Goal: Task Accomplishment & Management: Manage account settings

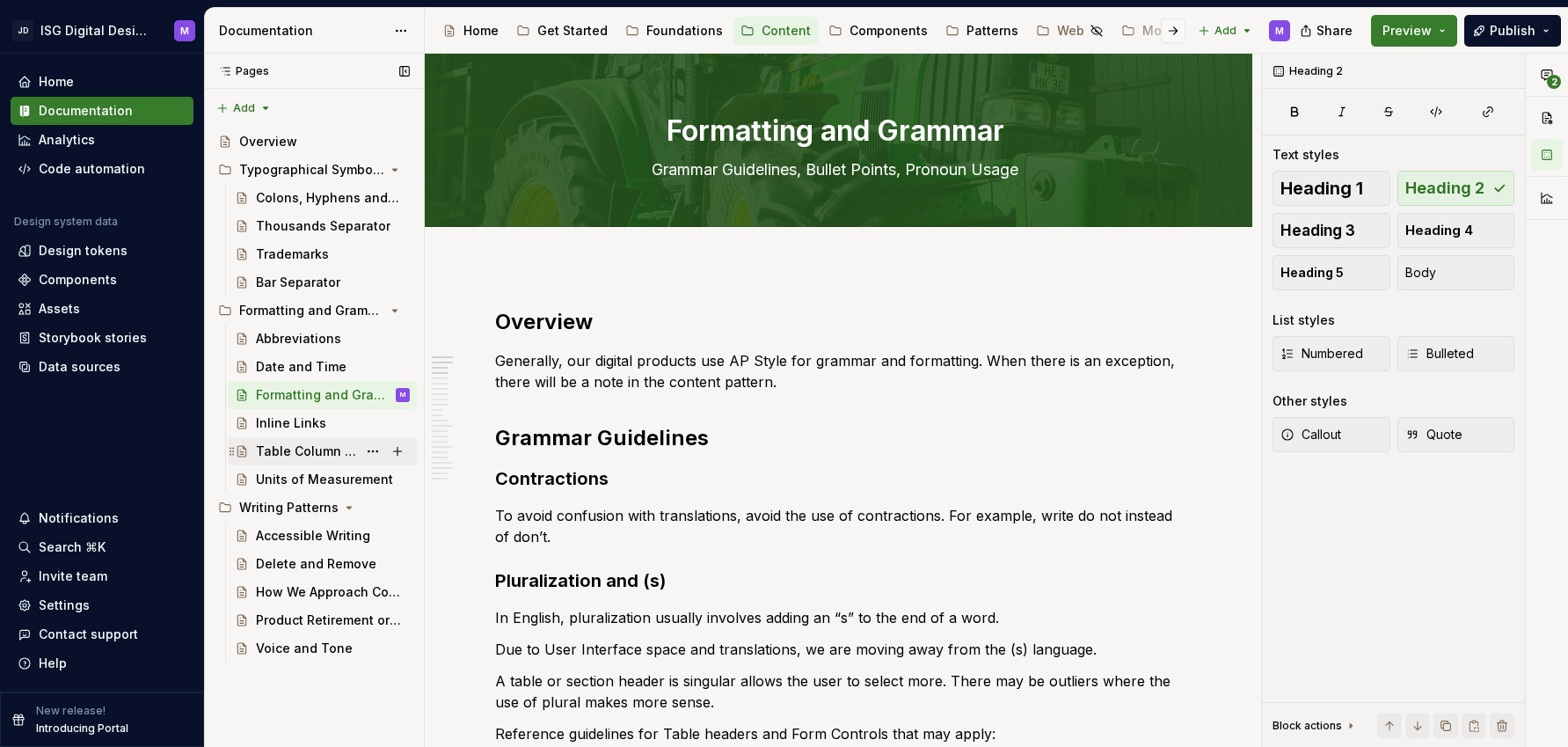
click at [301, 450] on div "Table Column Headers" at bounding box center [306, 451] width 101 height 17
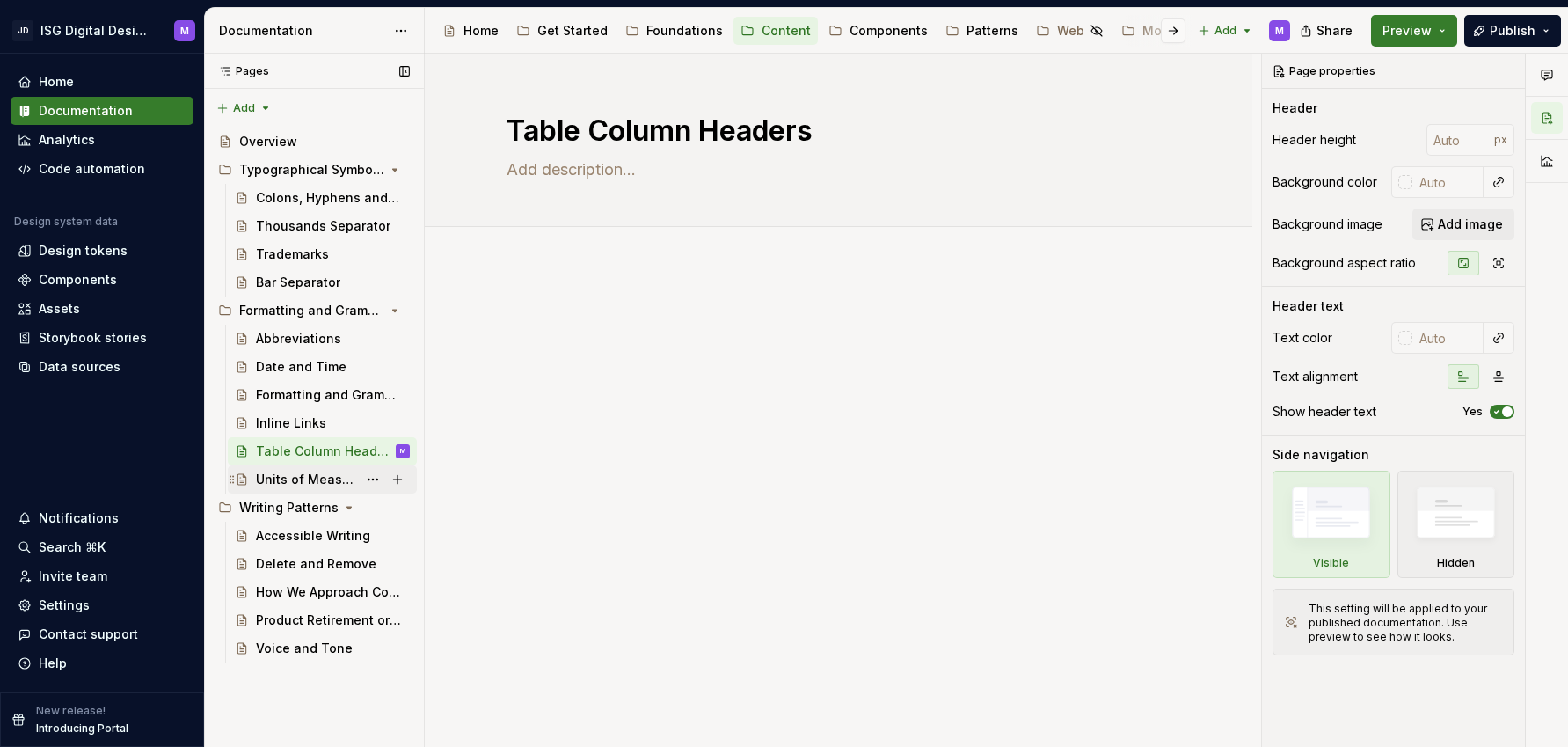
click at [304, 478] on div "Units of Measurement" at bounding box center [306, 479] width 101 height 17
click at [284, 394] on div "Formatting and Grammar" at bounding box center [306, 395] width 101 height 17
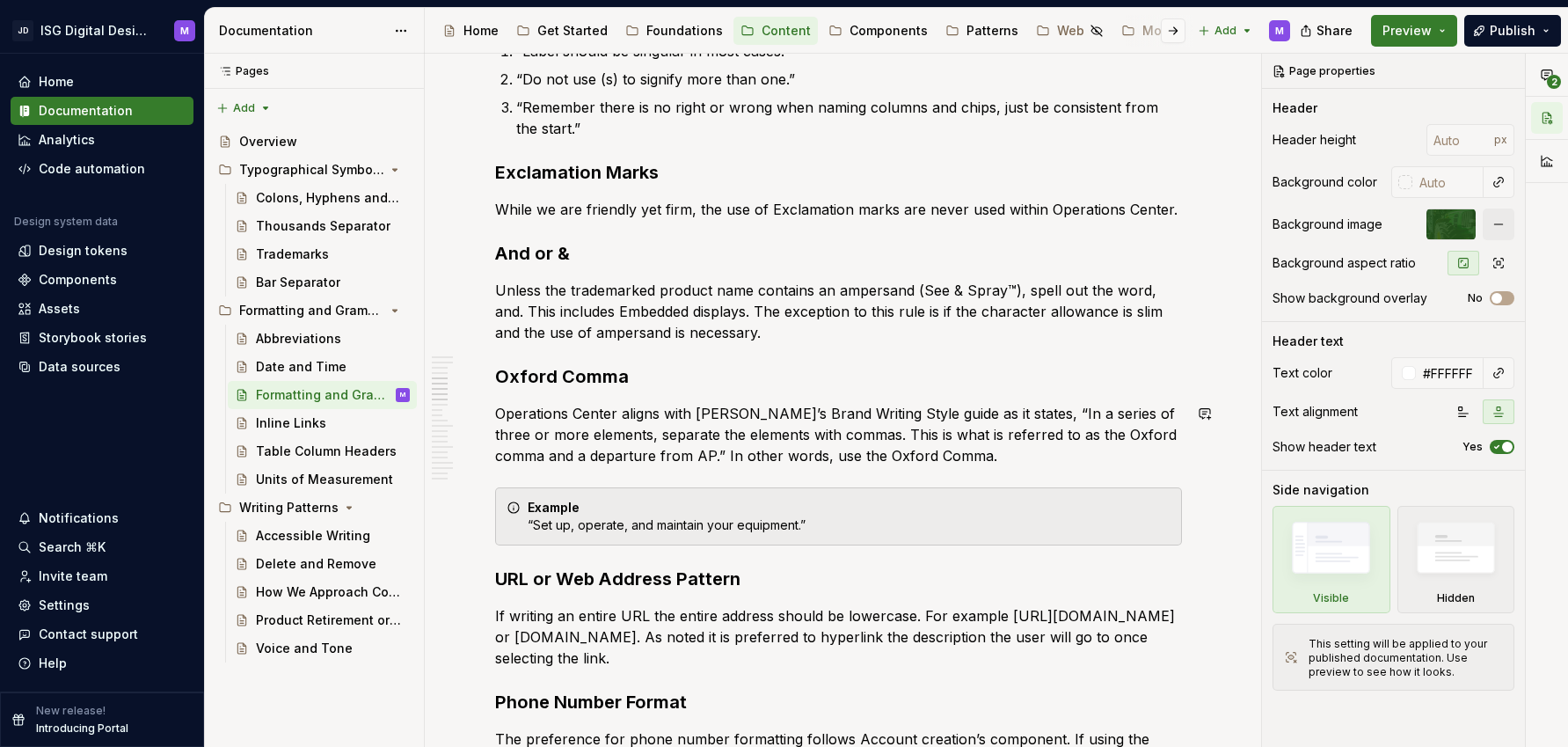
scroll to position [735, 0]
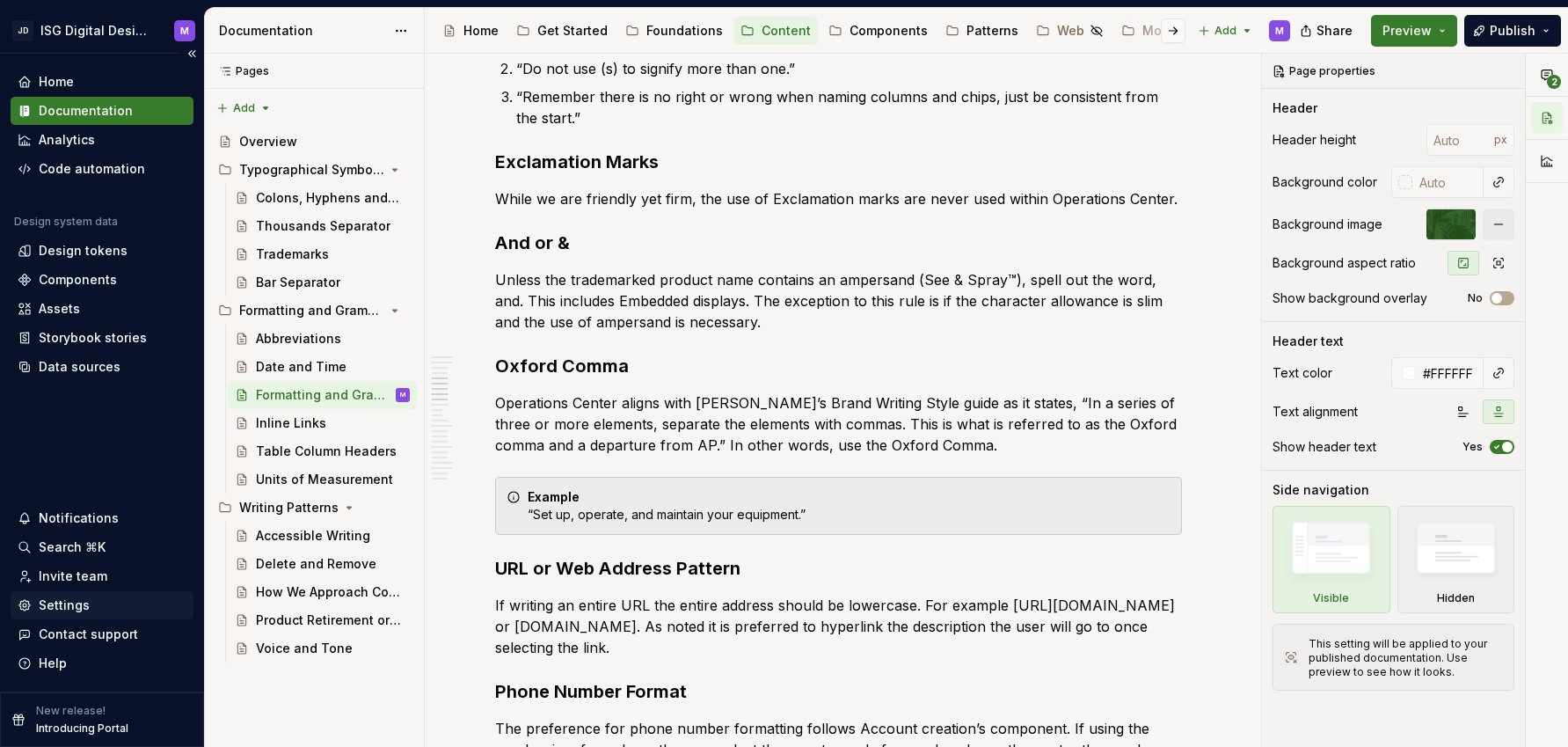
type textarea "*"
click at [61, 602] on div "Settings" at bounding box center [64, 605] width 51 height 17
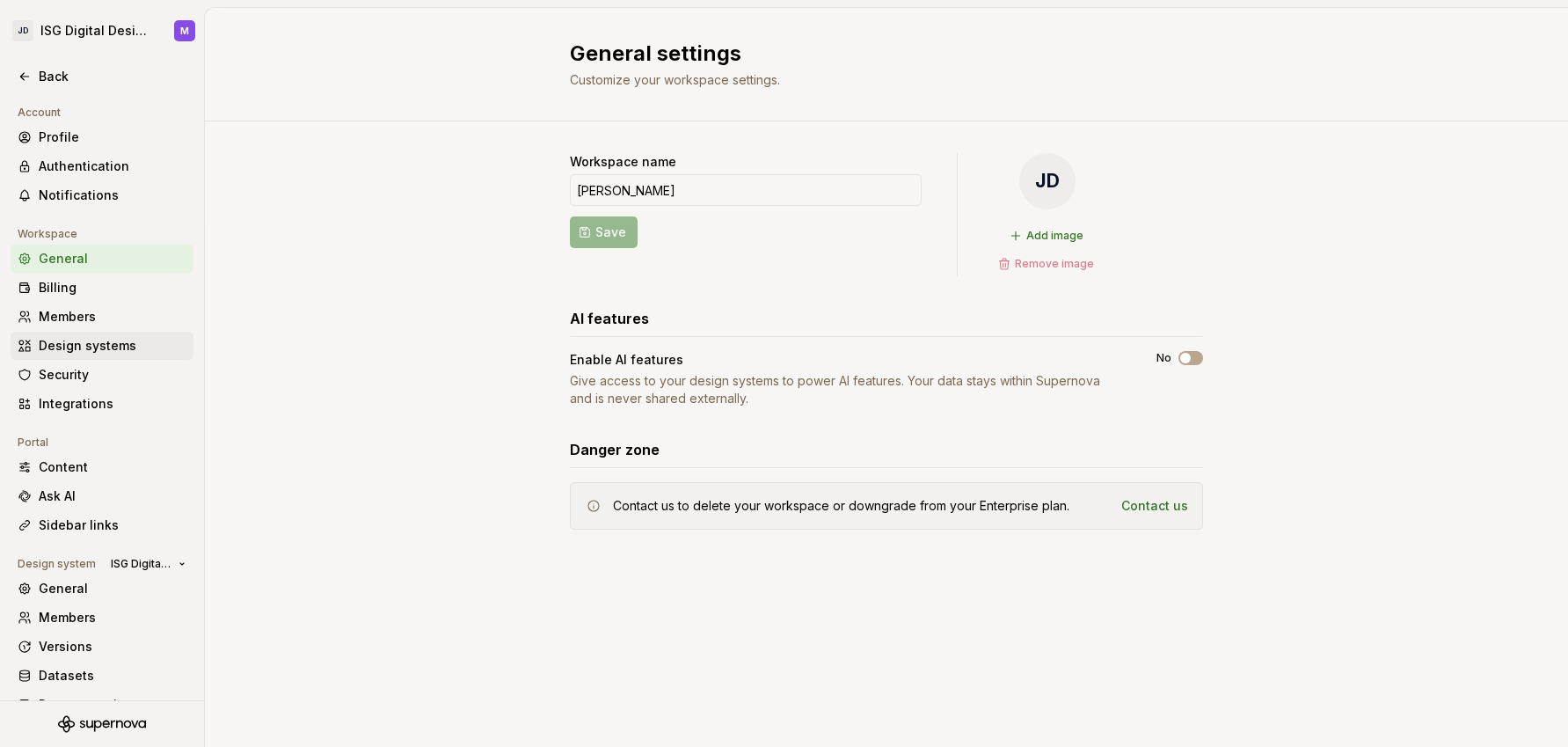
click at [76, 351] on div "Design systems" at bounding box center [112, 345] width 147 height 17
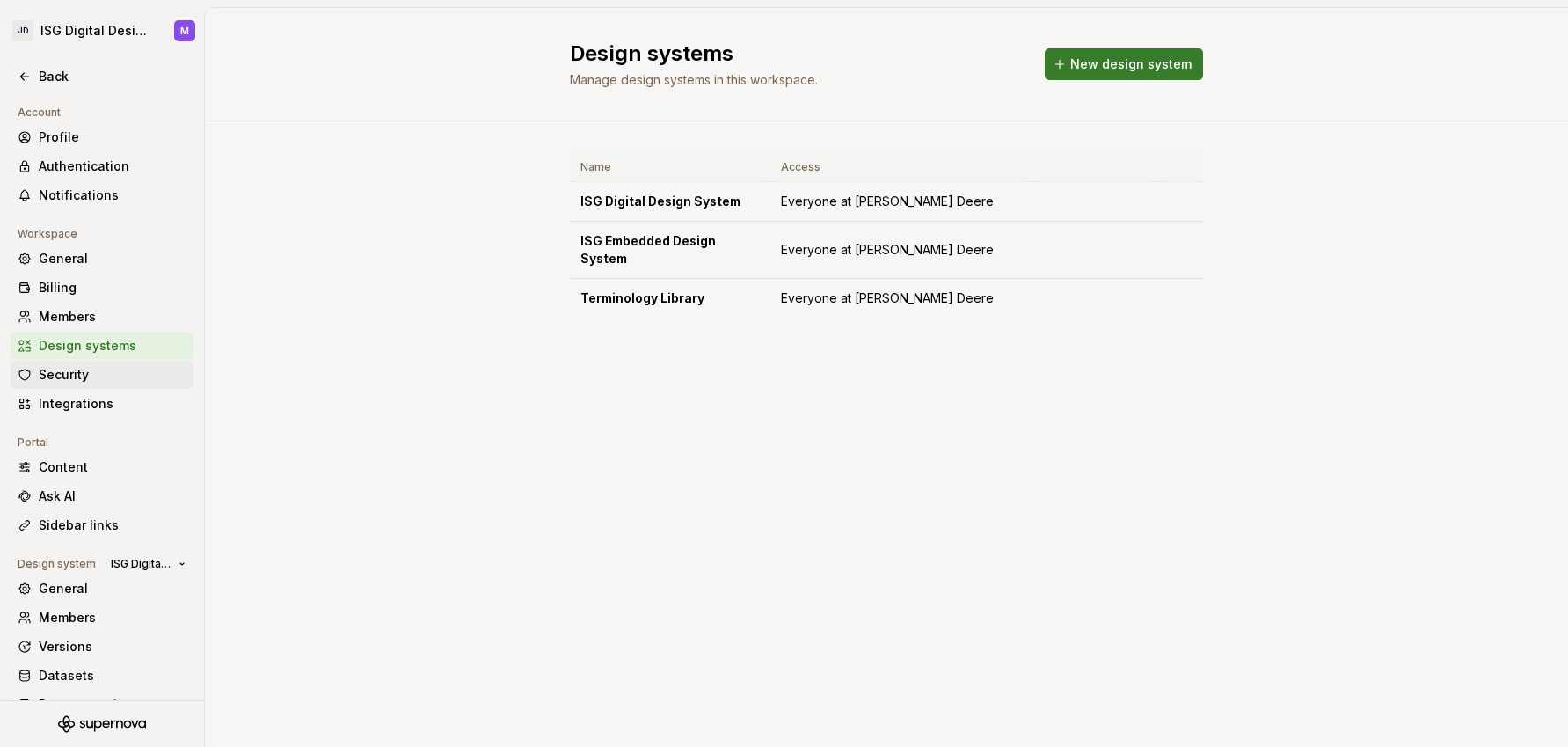
click at [65, 381] on div "Security" at bounding box center [112, 374] width 147 height 17
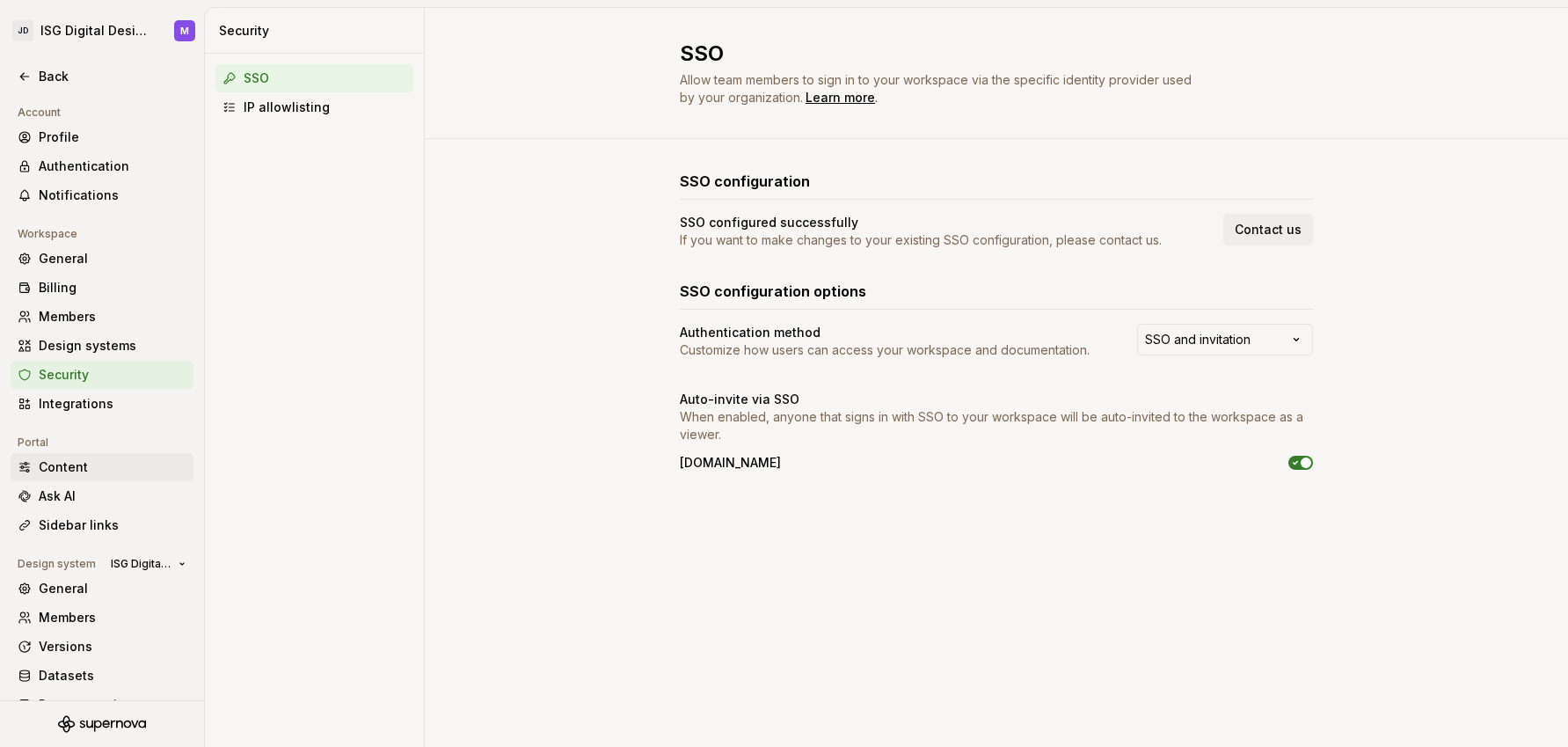
click at [69, 464] on div "Content" at bounding box center [112, 468] width 147 height 17
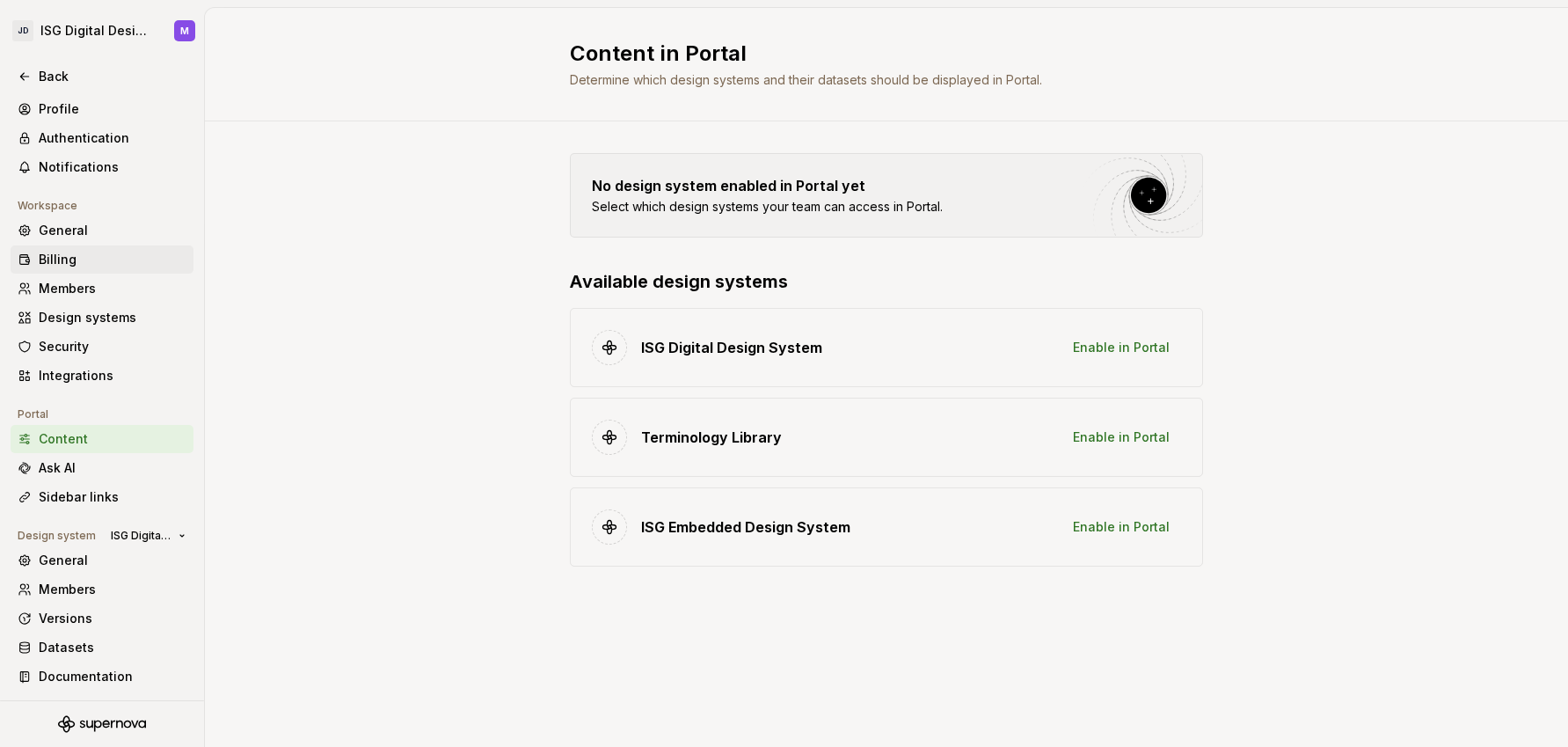
scroll to position [29, 0]
click at [68, 561] on div "General" at bounding box center [112, 560] width 147 height 17
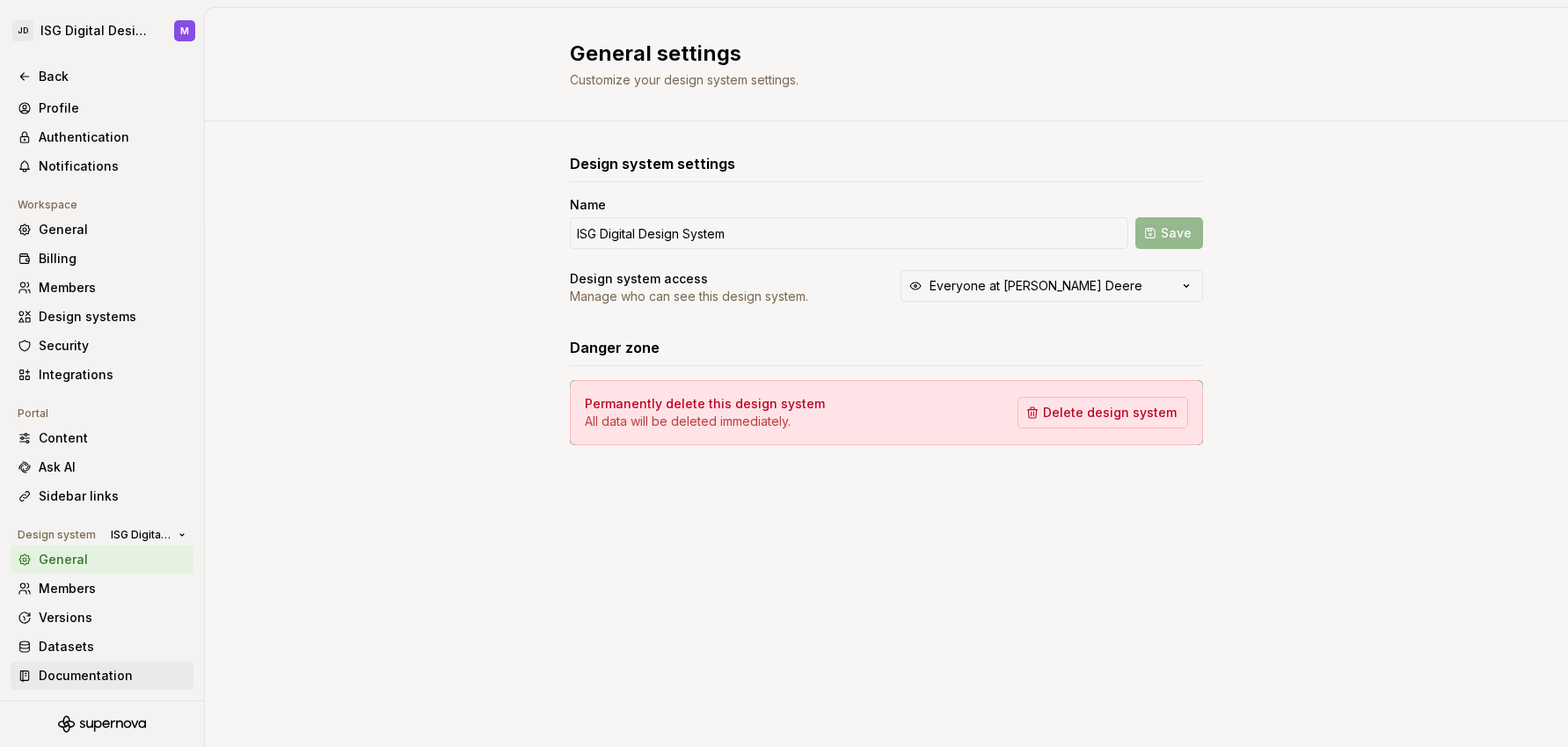
click at [99, 674] on div "Documentation" at bounding box center [112, 676] width 147 height 17
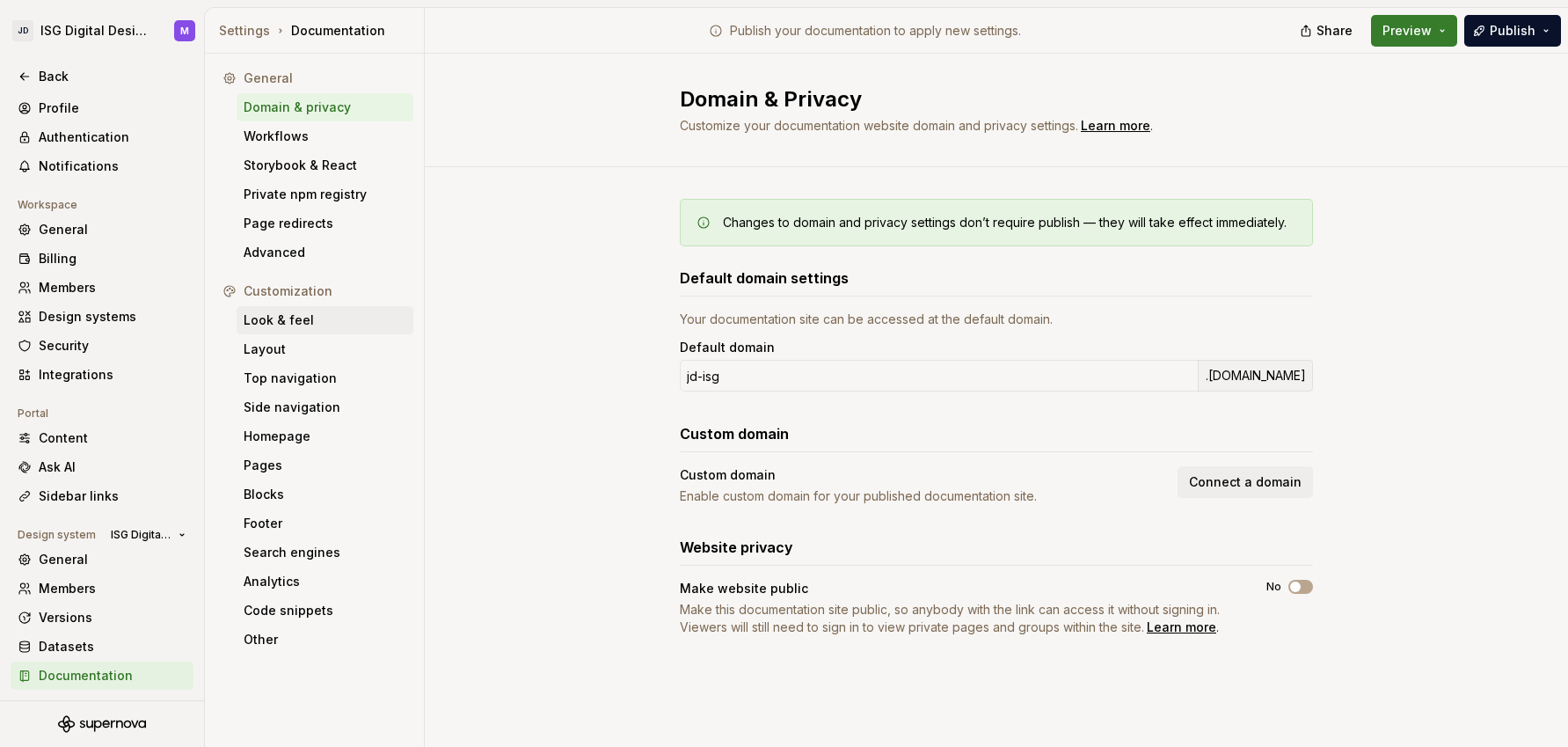
click at [299, 320] on div "Look & feel" at bounding box center [325, 320] width 163 height 17
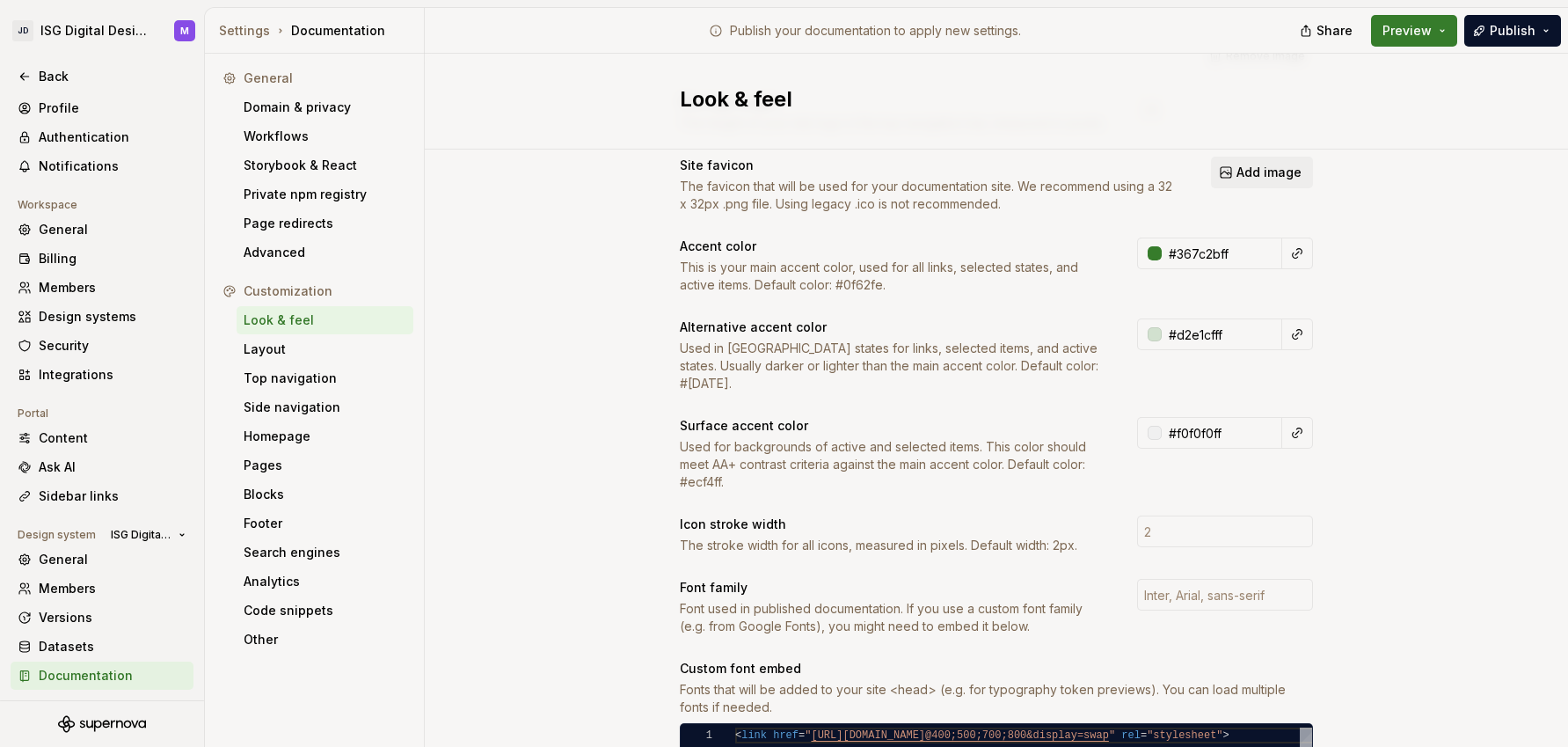
scroll to position [216, 0]
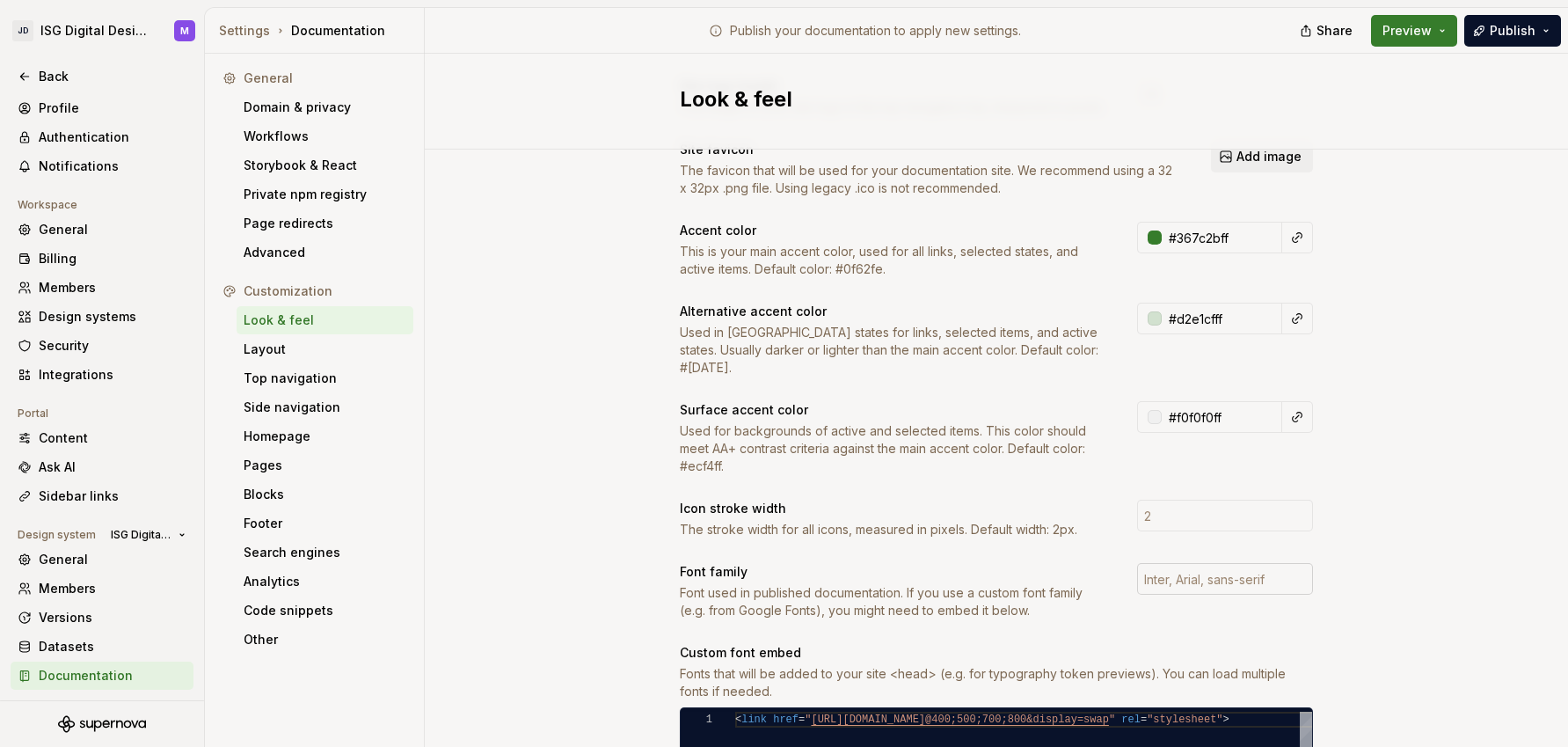
click at [1203, 565] on input "text" at bounding box center [1225, 579] width 176 height 32
drag, startPoint x: 1203, startPoint y: 565, endPoint x: 1054, endPoint y: 601, distance: 153.3
click at [1203, 565] on input "text" at bounding box center [1225, 579] width 176 height 32
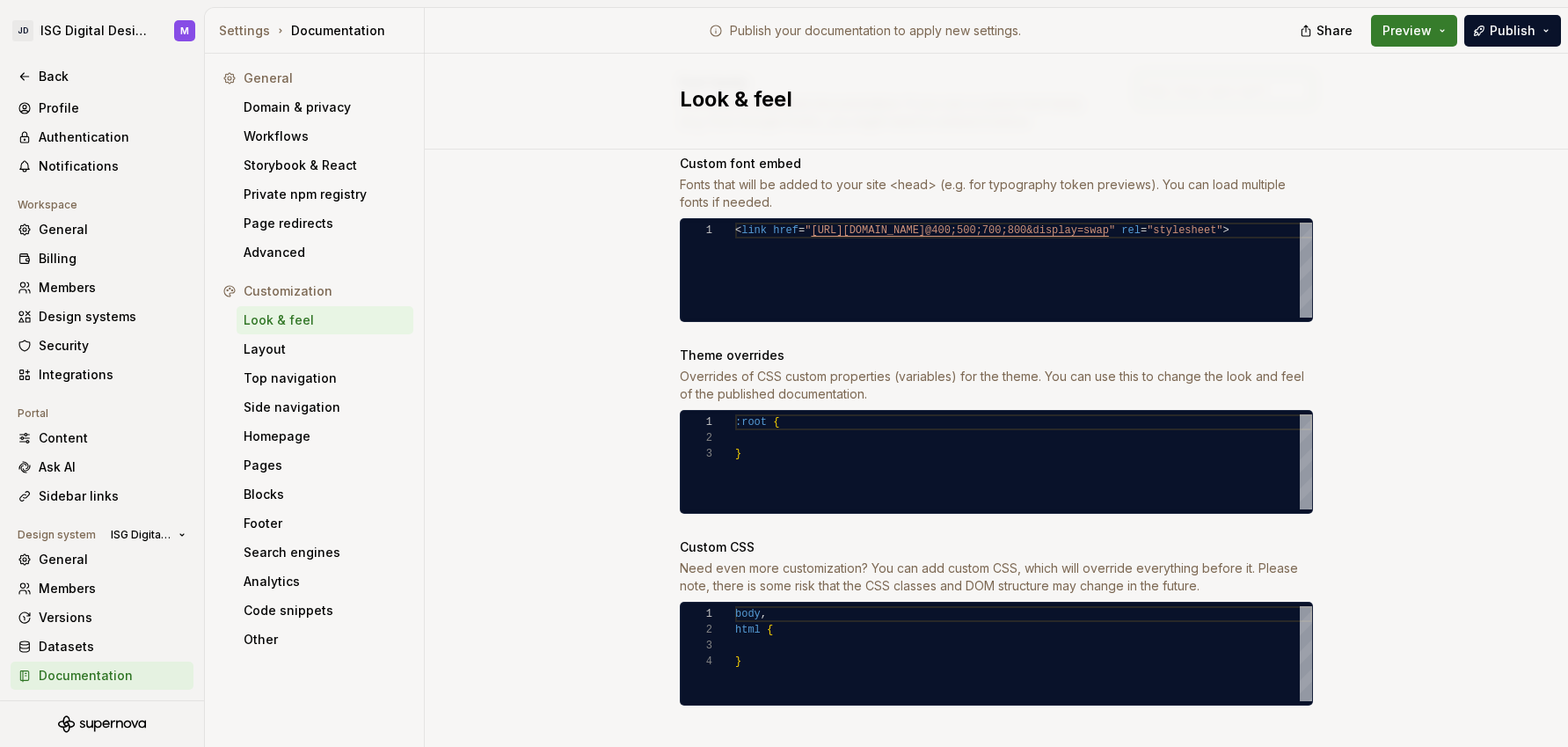
scroll to position [0, 0]
